Goal: Task Accomplishment & Management: Manage account settings

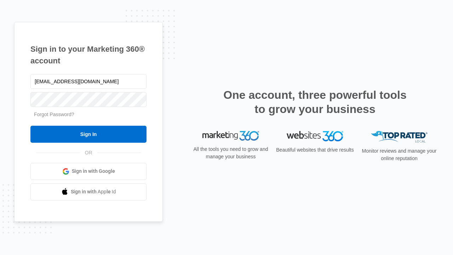
type input "[EMAIL_ADDRESS][DOMAIN_NAME]"
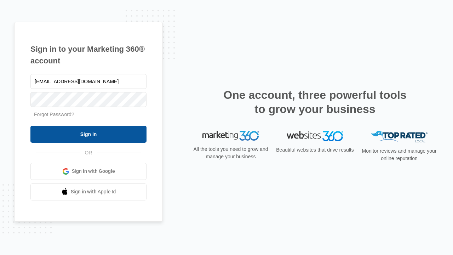
click at [88, 134] on input "Sign In" at bounding box center [88, 134] width 116 height 17
